Goal: Information Seeking & Learning: Learn about a topic

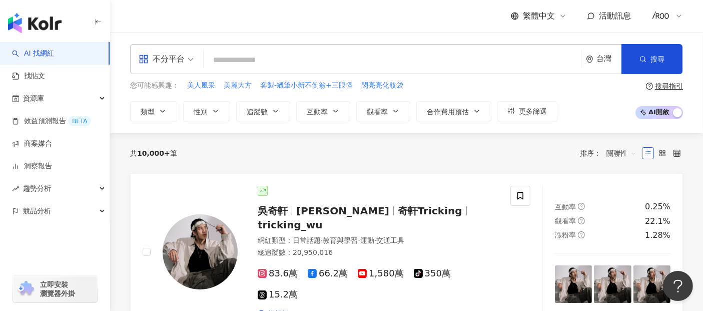
type input "**********"
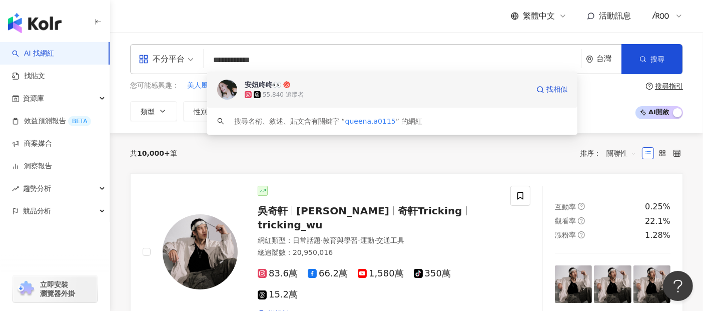
click at [268, 91] on div "55,840 追蹤者" at bounding box center [283, 95] width 41 height 9
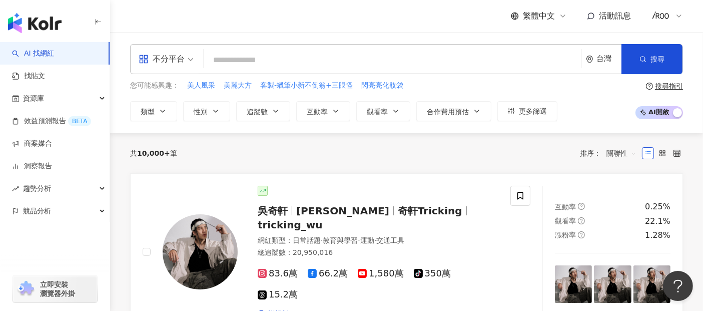
click at [376, 58] on input "search" at bounding box center [393, 60] width 370 height 19
paste input "**********"
type input "**********"
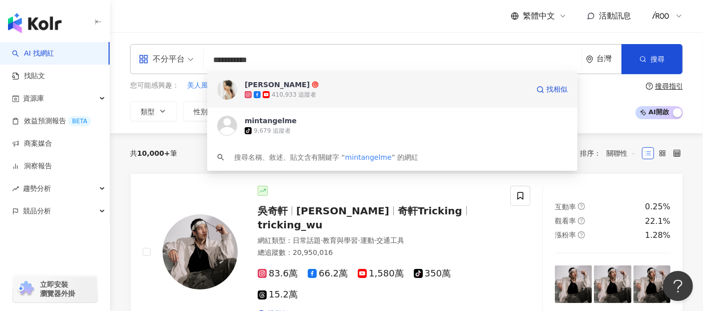
click at [251, 87] on div "[PERSON_NAME]" at bounding box center [277, 85] width 65 height 10
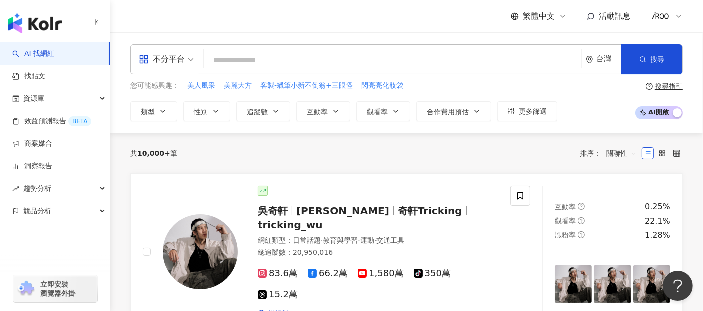
click at [339, 153] on div "共 10,000+ 筆 排序： 關聯性" at bounding box center [406, 153] width 553 height 16
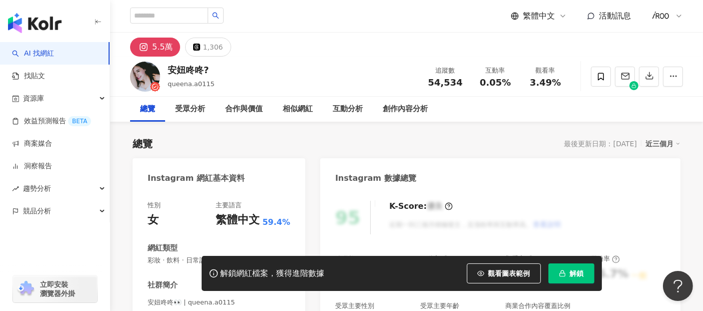
drag, startPoint x: 164, startPoint y: 69, endPoint x: 203, endPoint y: 67, distance: 38.6
click at [203, 67] on div "安妞咚咚? queena.a0115 追蹤數 54,534 互動率 0.05% 觀看率 3.49%" at bounding box center [406, 77] width 593 height 40
click at [581, 286] on div "解鎖網紅檔案，獲得進階數據 觀看圖表範例 解鎖" at bounding box center [402, 273] width 400 height 35
drag, startPoint x: 576, startPoint y: 278, endPoint x: 570, endPoint y: 275, distance: 7.2
click at [576, 277] on span "解鎖" at bounding box center [577, 273] width 14 height 8
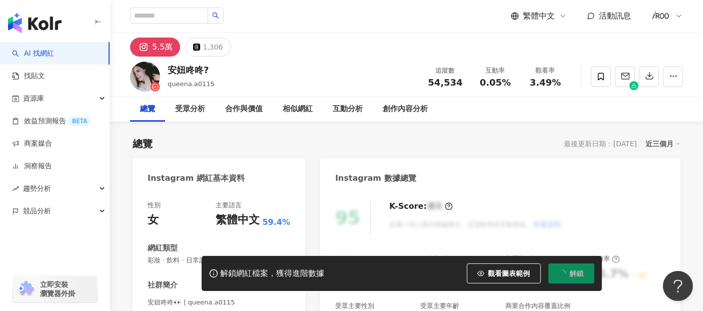
click at [287, 67] on div "安妞咚咚? queena.a0115 追蹤數 54,534 互動率 0.05% 觀看率 3.49%" at bounding box center [406, 77] width 593 height 40
drag, startPoint x: 170, startPoint y: 69, endPoint x: 201, endPoint y: 69, distance: 31.5
click at [201, 69] on div "安妞咚咚?" at bounding box center [191, 70] width 47 height 13
copy div "安妞咚咚"
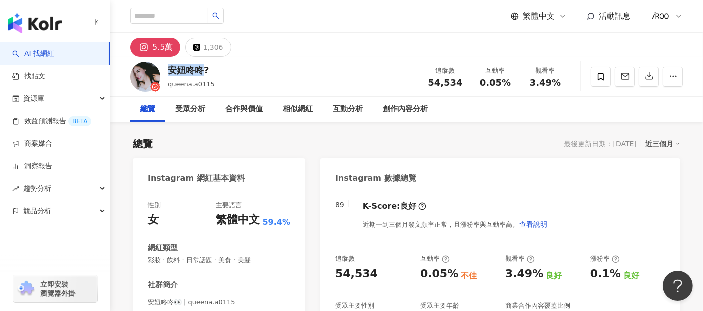
drag, startPoint x: 432, startPoint y: 84, endPoint x: 466, endPoint y: 84, distance: 34.0
click at [466, 84] on div "追蹤數 54,534" at bounding box center [445, 77] width 50 height 22
click at [497, 89] on div "追蹤數 54,534 互動率 0.05% 觀看率 3.49%" at bounding box center [495, 77] width 150 height 30
drag, startPoint x: 479, startPoint y: 82, endPoint x: 510, endPoint y: 82, distance: 30.5
click at [510, 82] on div "0.05%" at bounding box center [496, 83] width 38 height 10
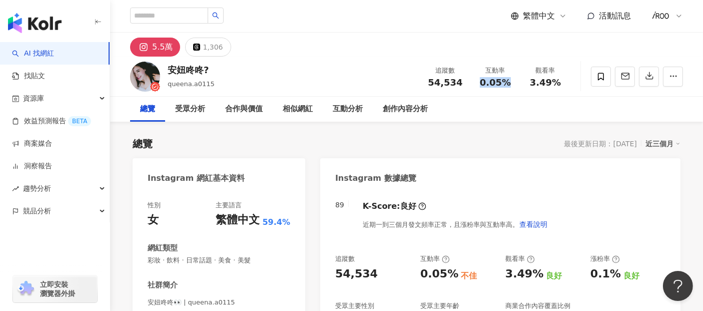
copy span "0.05%"
click at [551, 87] on span "3.49%" at bounding box center [545, 83] width 31 height 10
drag, startPoint x: 549, startPoint y: 82, endPoint x: 557, endPoint y: 81, distance: 7.7
click at [557, 81] on span "3.49%" at bounding box center [545, 83] width 31 height 10
copy span "3.49%"
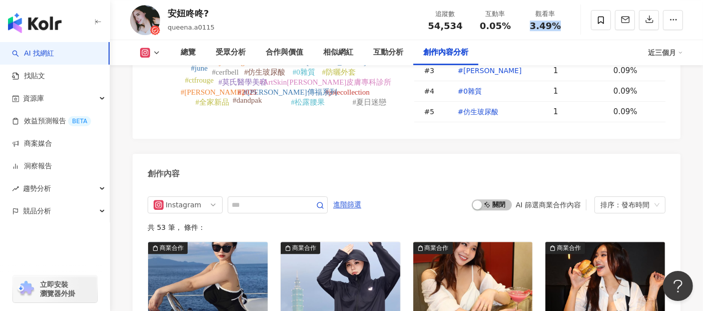
scroll to position [3058, 0]
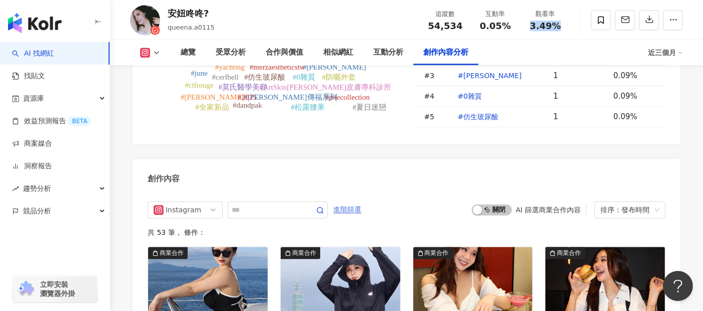
click at [361, 202] on span "進階篩選" at bounding box center [347, 210] width 28 height 16
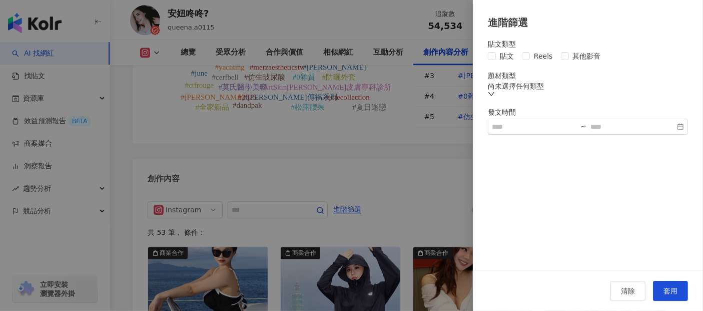
click at [487, 58] on div "貼文類型 貼文 Reels 其他影音 題材類型 尚未選擇任何類型 發文時間 ~" at bounding box center [588, 150] width 230 height 240
click at [667, 282] on button "套用" at bounding box center [670, 291] width 35 height 20
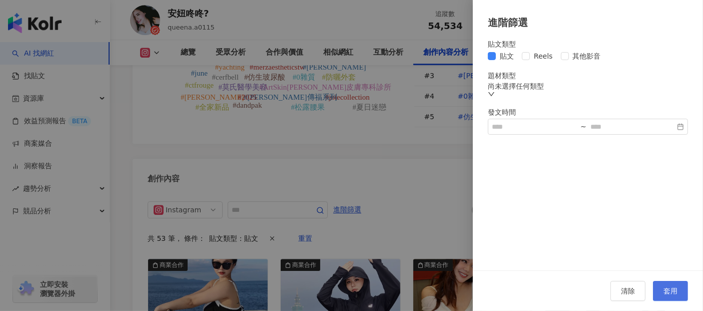
scroll to position [3066, 0]
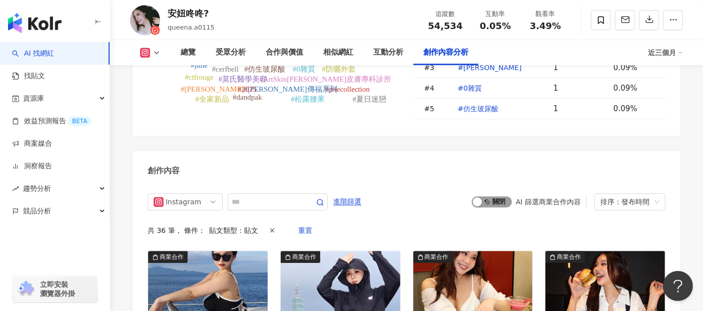
click at [490, 196] on span "啟動 關閉" at bounding box center [492, 201] width 40 height 11
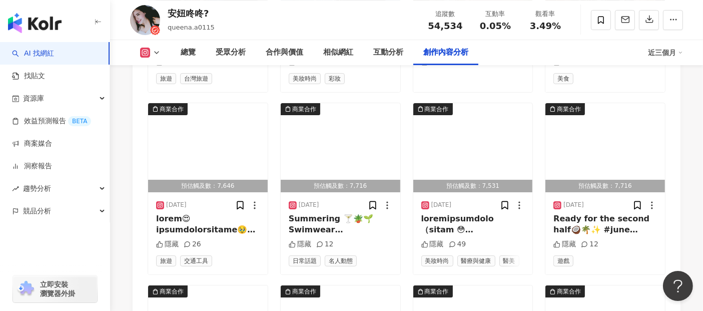
scroll to position [3455, 0]
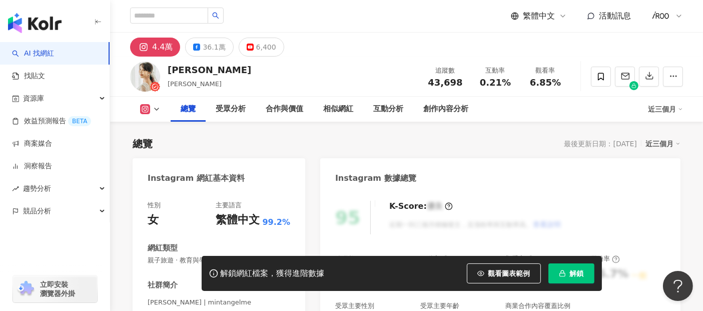
click at [573, 277] on span "解鎖" at bounding box center [577, 273] width 14 height 8
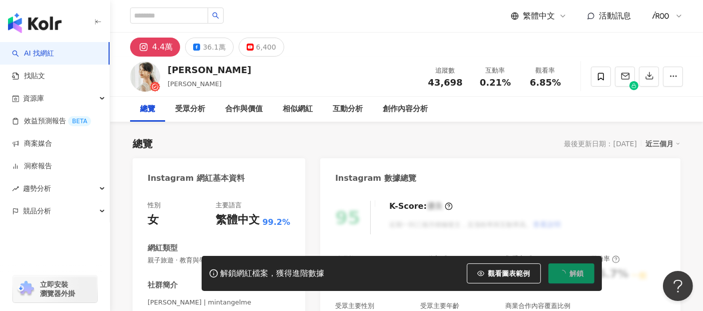
click at [364, 74] on div "[PERSON_NAME] [PERSON_NAME] 追蹤數 43,698 互動率 0.21% 觀看率 6.85%" at bounding box center [406, 77] width 593 height 40
drag, startPoint x: 431, startPoint y: 84, endPoint x: 467, endPoint y: 83, distance: 36.0
click at [467, 83] on div "追蹤數 43,698" at bounding box center [445, 77] width 50 height 22
copy span "43,698"
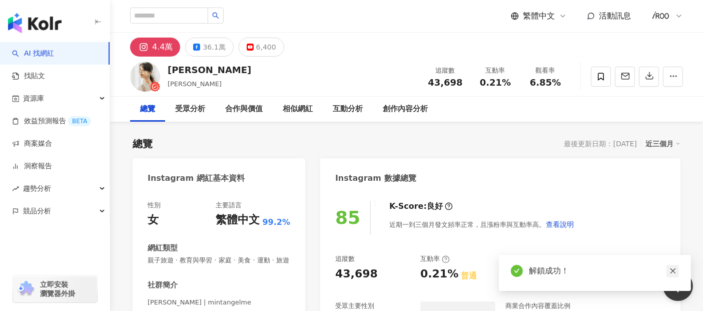
click at [673, 272] on icon "close" at bounding box center [673, 270] width 7 height 7
click at [423, 82] on div "追蹤數 43,698" at bounding box center [445, 77] width 50 height 22
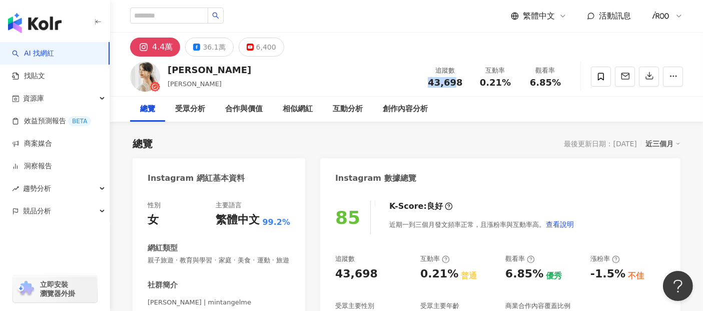
drag, startPoint x: 431, startPoint y: 81, endPoint x: 464, endPoint y: 82, distance: 33.1
click at [464, 82] on div "追蹤數 43,698" at bounding box center [445, 77] width 50 height 22
copy span "43,698"
click at [492, 89] on div "追蹤數 43,698 互動率 0.21% 觀看率 6.85%" at bounding box center [495, 77] width 150 height 30
drag, startPoint x: 480, startPoint y: 82, endPoint x: 510, endPoint y: 82, distance: 29.5
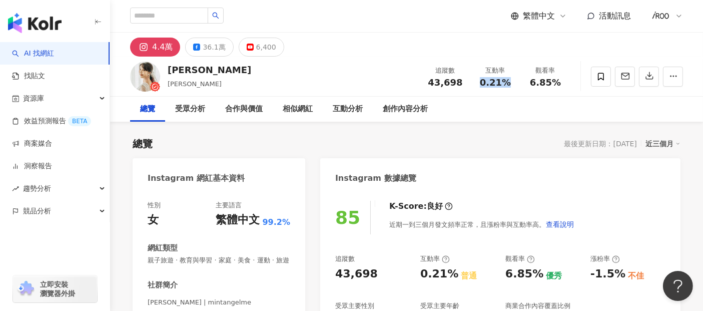
click at [510, 82] on div "0.21%" at bounding box center [496, 83] width 38 height 10
copy span "0.21%"
click at [538, 78] on span "6.85%" at bounding box center [545, 83] width 31 height 10
drag, startPoint x: 546, startPoint y: 83, endPoint x: 562, endPoint y: 83, distance: 16.5
click at [562, 83] on div "6.85%" at bounding box center [546, 83] width 38 height 10
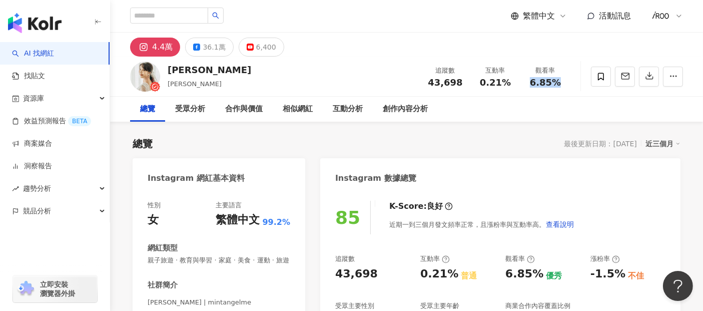
copy span "6.85%"
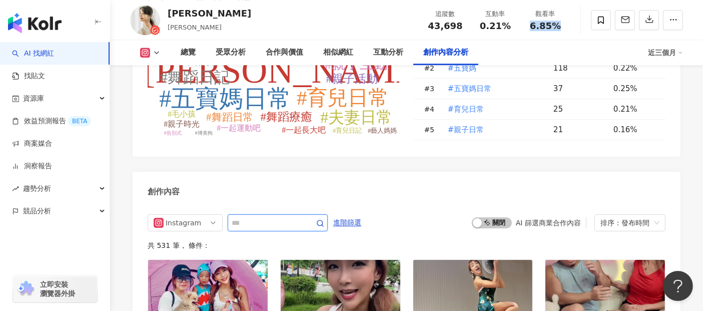
click at [323, 225] on line "button" at bounding box center [323, 226] width 2 height 2
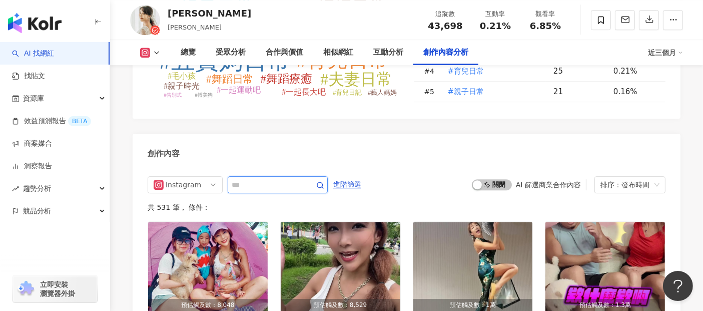
click at [324, 181] on icon "button" at bounding box center [320, 185] width 8 height 8
click at [361, 177] on span "進階篩選" at bounding box center [347, 185] width 28 height 16
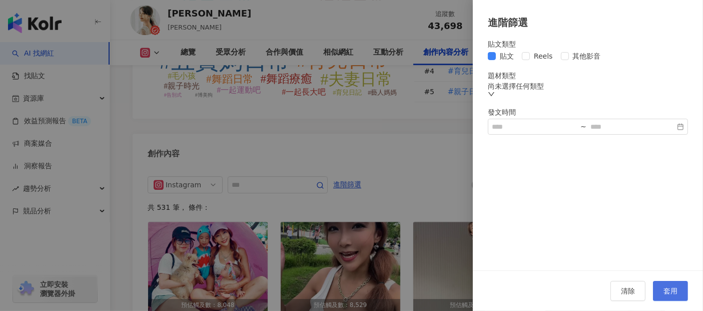
click at [669, 292] on span "套用" at bounding box center [671, 291] width 14 height 8
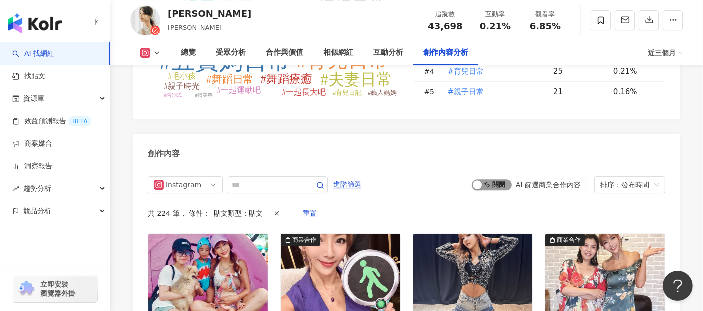
click at [498, 179] on span "啟動 關閉" at bounding box center [492, 184] width 40 height 11
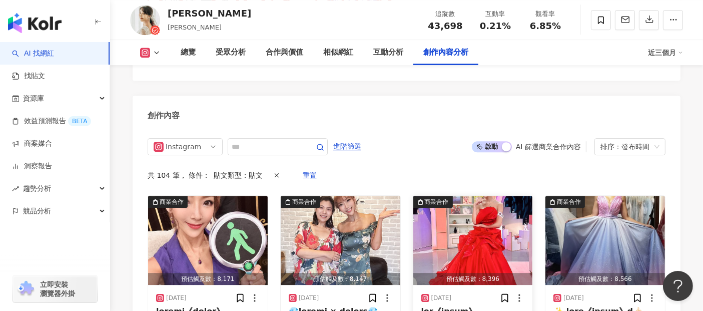
scroll to position [3137, 0]
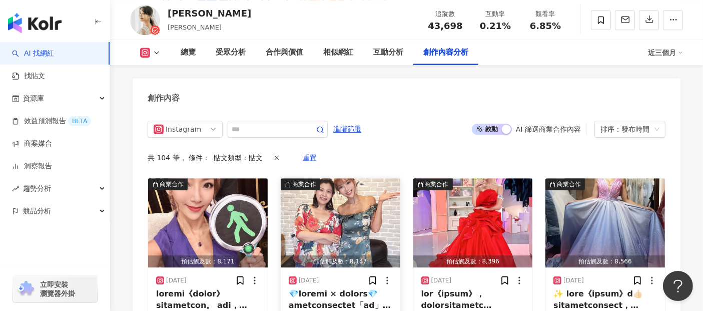
click at [365, 178] on img "button" at bounding box center [341, 222] width 120 height 89
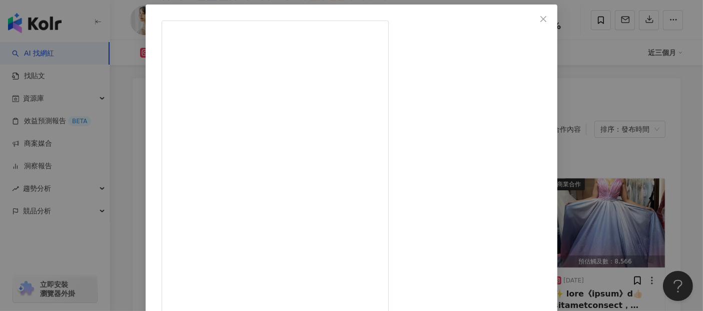
scroll to position [0, 0]
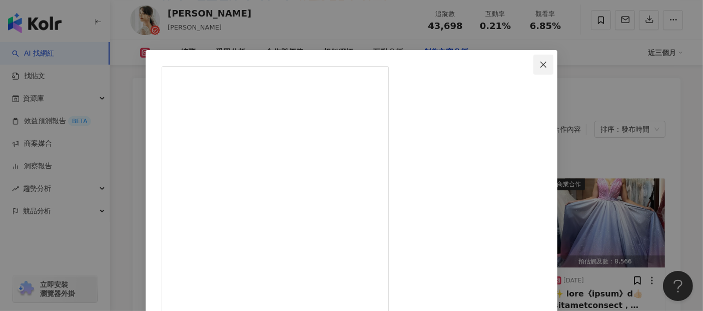
click at [547, 63] on icon "close" at bounding box center [544, 64] width 6 height 6
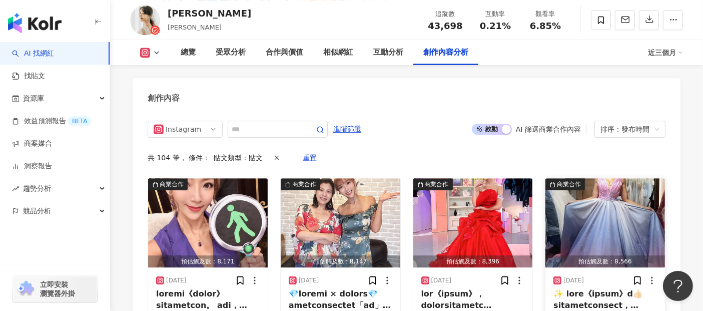
click at [609, 178] on img "button" at bounding box center [606, 222] width 120 height 89
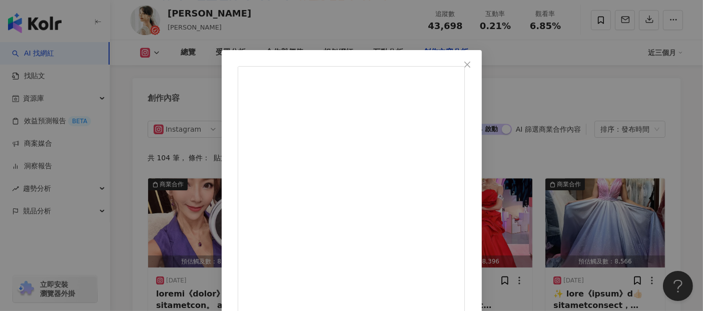
scroll to position [56, 0]
